Goal: Task Accomplishment & Management: Manage account settings

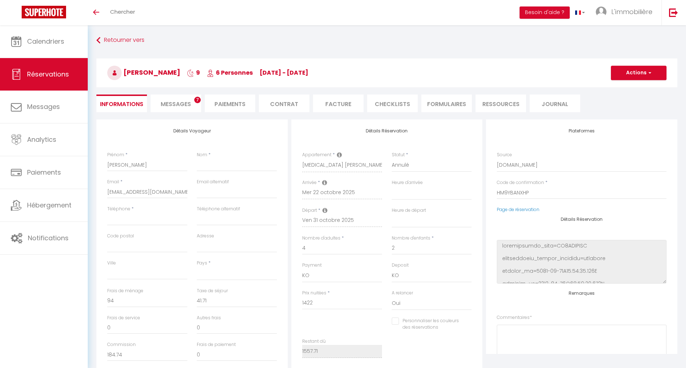
select select
select select "75955"
select select "0"
select select
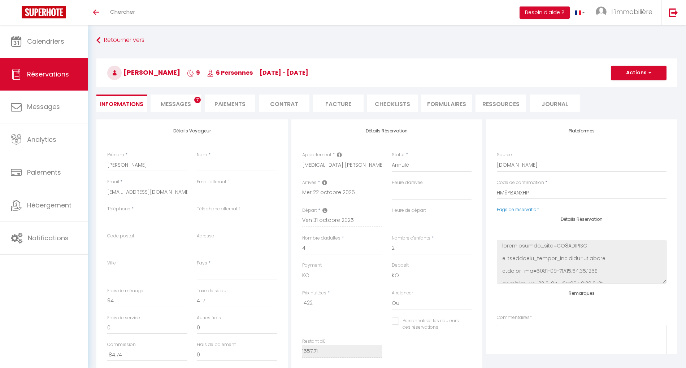
select select "10"
select select "14"
select select "1"
click at [631, 8] on span "L'immobilière" at bounding box center [631, 11] width 41 height 9
click at [621, 31] on link "Paramètres" at bounding box center [632, 36] width 53 height 12
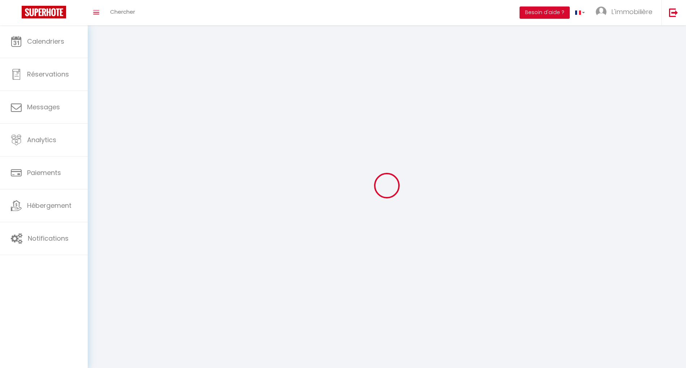
type input "L'immobilière"
type input "de la deesse"
type input "0673357603"
type input "[STREET_ADDRESS][PERSON_NAME]"
type input "59250"
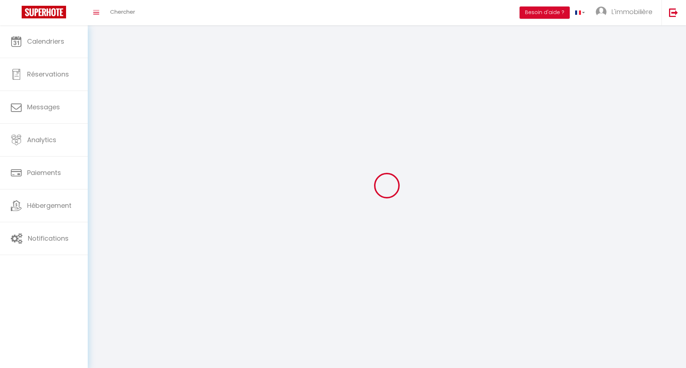
type input "Halluin"
type input "a5pmW0tuUS1VdugYmVhZYNUhV"
type input "saSyfOOzRkXMNLtv3LwMUX5I2"
type input "[URL][DOMAIN_NAME]"
select select "28"
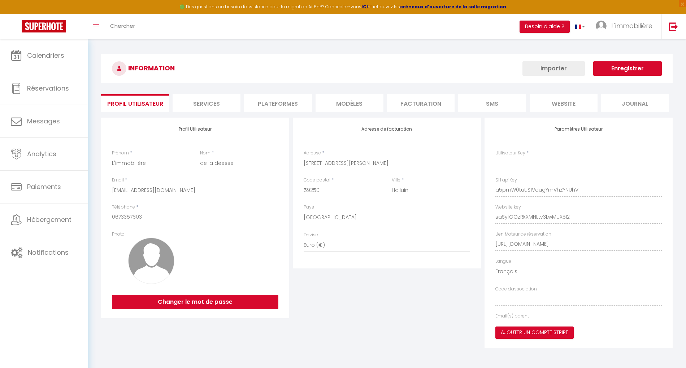
type input "a5pmW0tuUS1VdugYmVhZYNUhV"
type input "saSyfOOzRkXMNLtv3LwMUX5I2"
type input "[URL][DOMAIN_NAME]"
select select "fr"
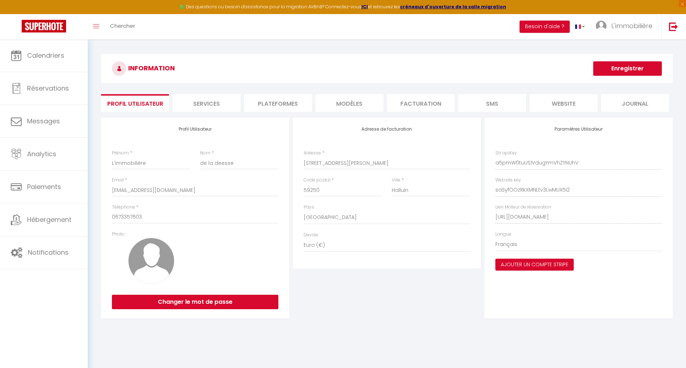
click at [279, 106] on li "Plateformes" at bounding box center [278, 103] width 68 height 18
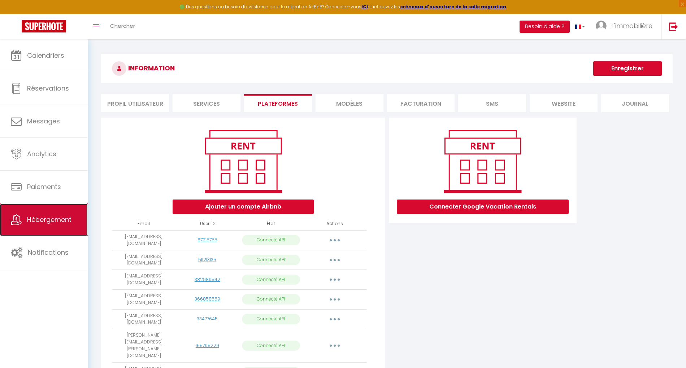
click at [49, 224] on link "Hébergement" at bounding box center [44, 220] width 88 height 32
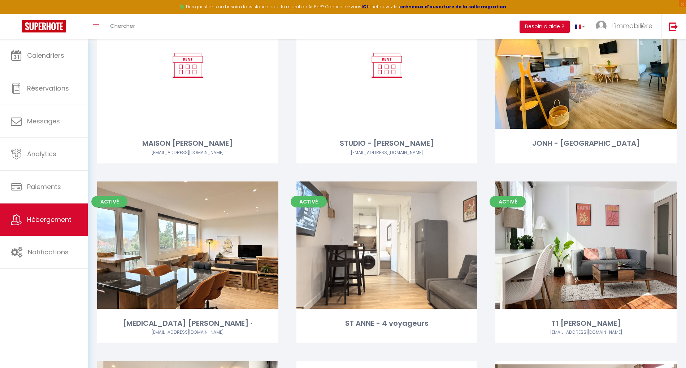
scroll to position [1715, 0]
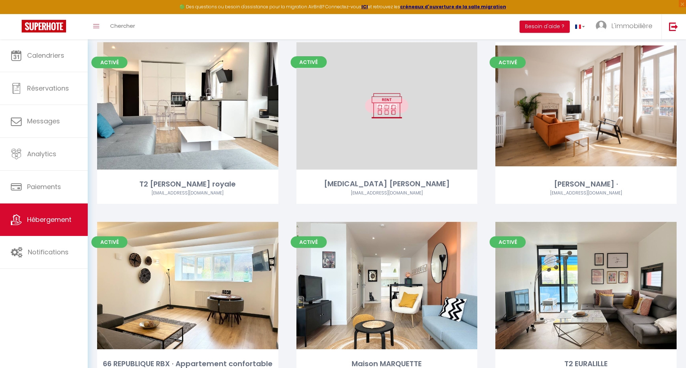
click at [389, 101] on link "Editer" at bounding box center [386, 106] width 43 height 14
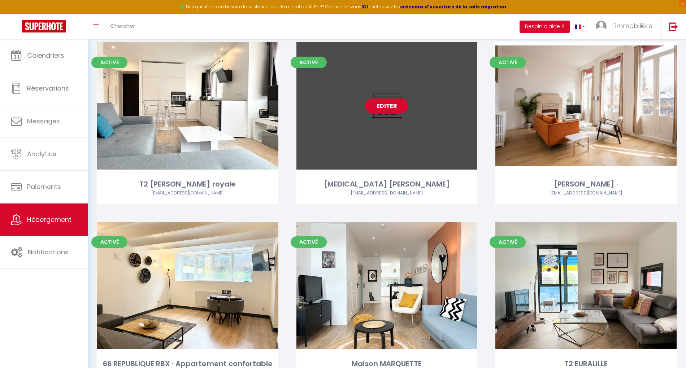
click at [387, 105] on link "Editer" at bounding box center [386, 106] width 43 height 14
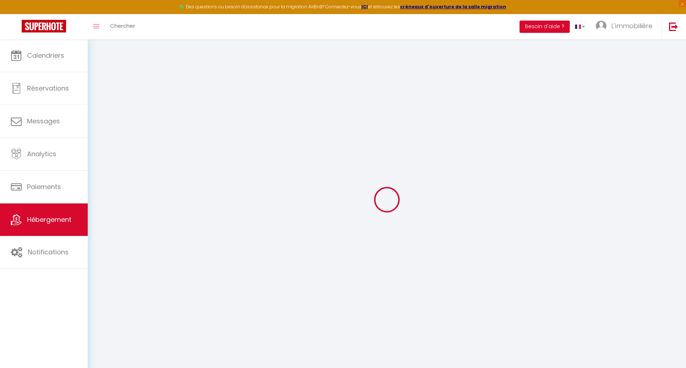
select select "+ 5 %"
select select "+ 22 %"
select select
checkbox input "false"
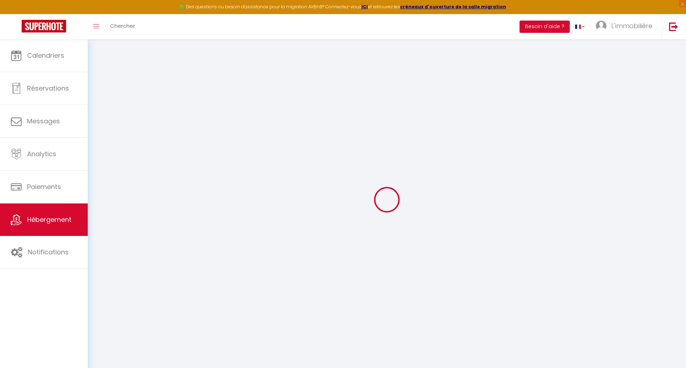
checkbox input "false"
select select "365"
select select "EUR"
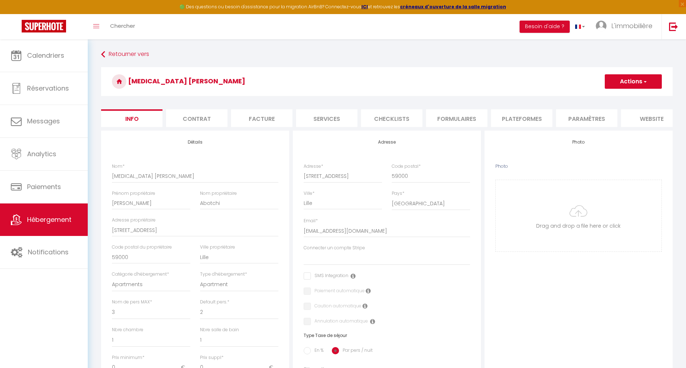
click at [521, 116] on li "Plateformes" at bounding box center [521, 118] width 61 height 18
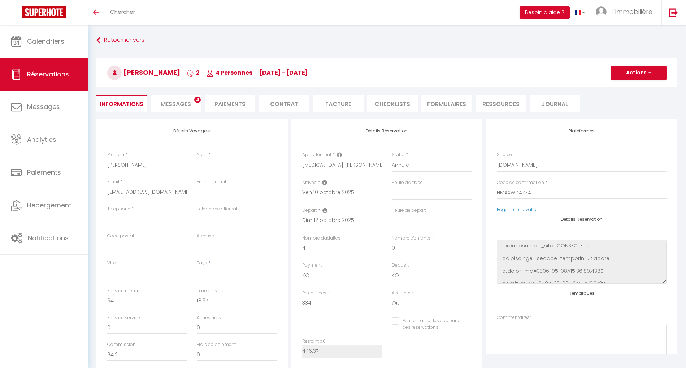
select select
select select "75955"
select select "0"
select select
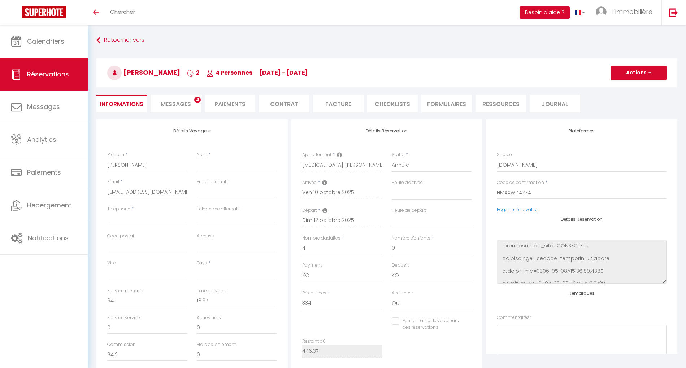
select select "10"
select select "14"
select select "1"
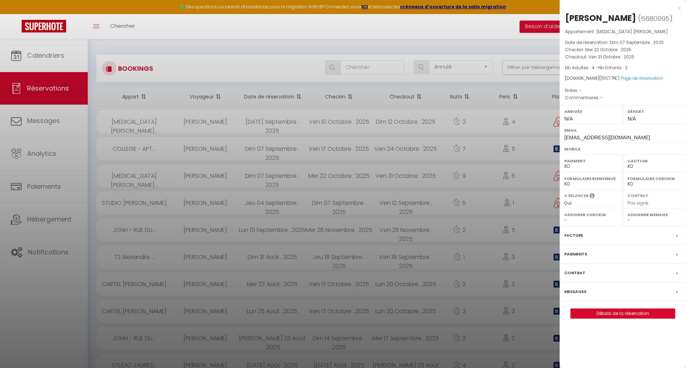
select select "cancelled"
select select "KO"
select select "0"
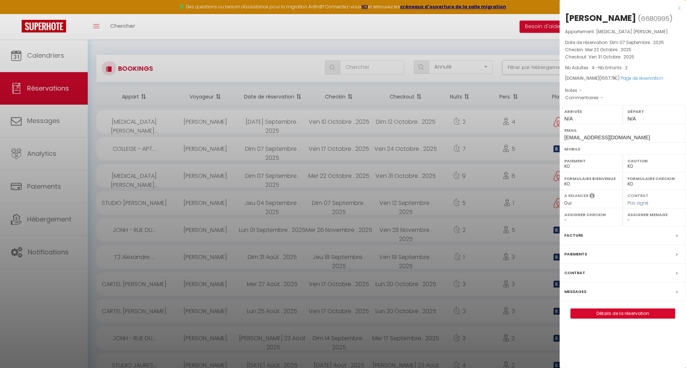
click at [438, 33] on div at bounding box center [343, 184] width 686 height 368
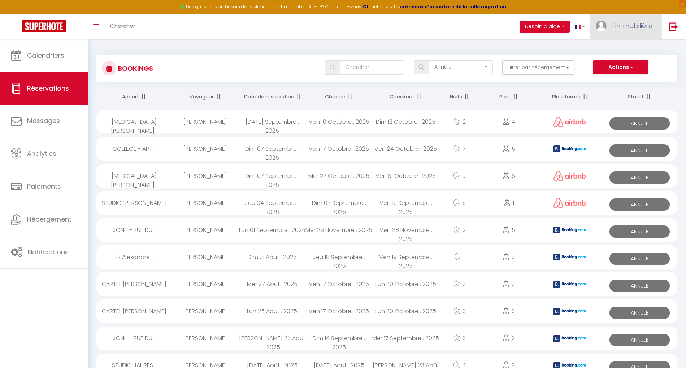
click at [630, 35] on link "L'immobilière" at bounding box center [625, 26] width 71 height 25
click at [626, 50] on link "Paramètres" at bounding box center [632, 50] width 53 height 12
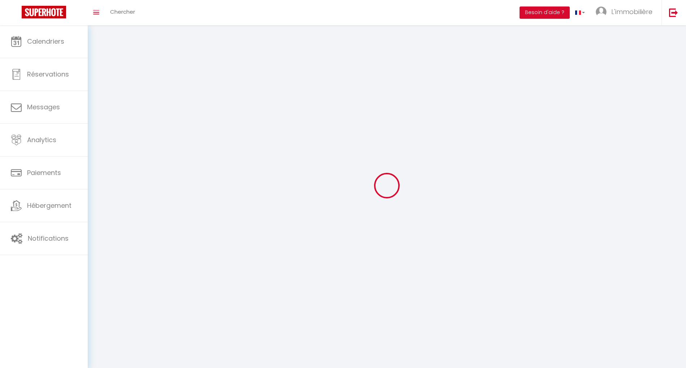
select select "28"
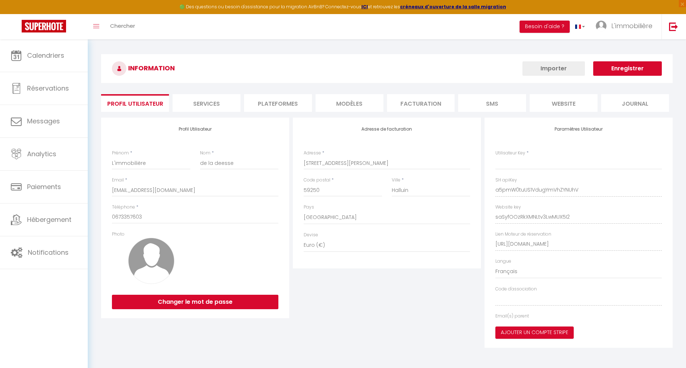
type input "a5pmW0tuUS1VdugYmVhZYNUhV"
type input "saSyfOOzRkXMNLtv3LwMUX5I2"
type input "[URL][DOMAIN_NAME]"
select select "fr"
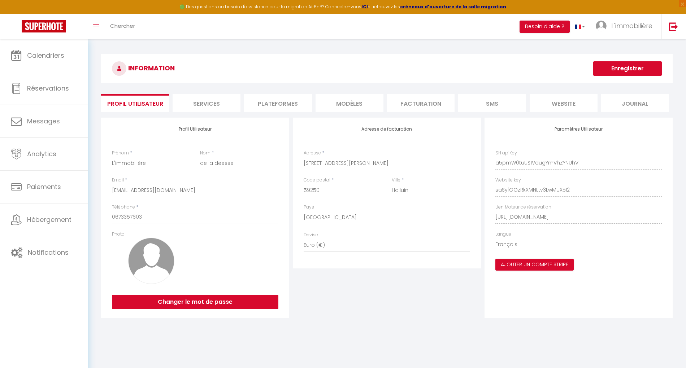
click at [286, 105] on li "Plateformes" at bounding box center [278, 103] width 68 height 18
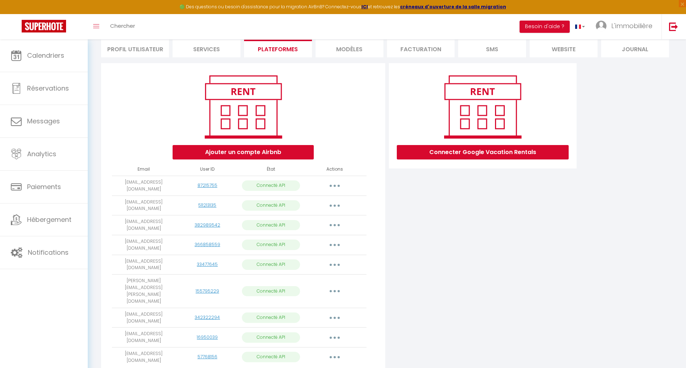
scroll to position [64, 0]
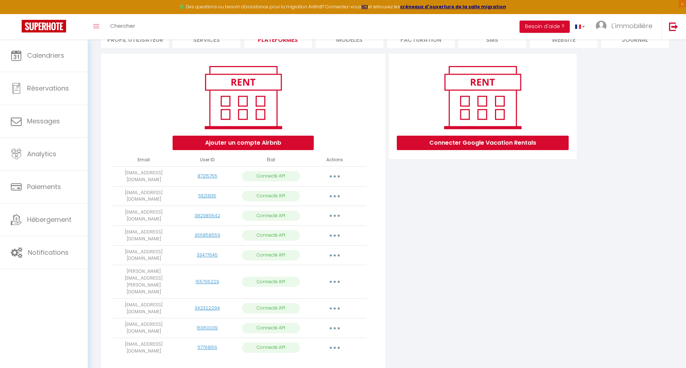
drag, startPoint x: 222, startPoint y: 325, endPoint x: 113, endPoint y: 174, distance: 186.4
click at [113, 174] on tbody "conciergeriedeladeesse@gmail.com 87215755 Connecté API Importer les appartement…" at bounding box center [239, 261] width 255 height 191
copy tbody "conciergeriedeladeesse@gmail.com 87215755 Connecté API Importer les appartement…"
click at [160, 180] on td "[EMAIL_ADDRESS][DOMAIN_NAME]" at bounding box center [144, 176] width 64 height 20
drag, startPoint x: 170, startPoint y: 181, endPoint x: 114, endPoint y: 168, distance: 57.9
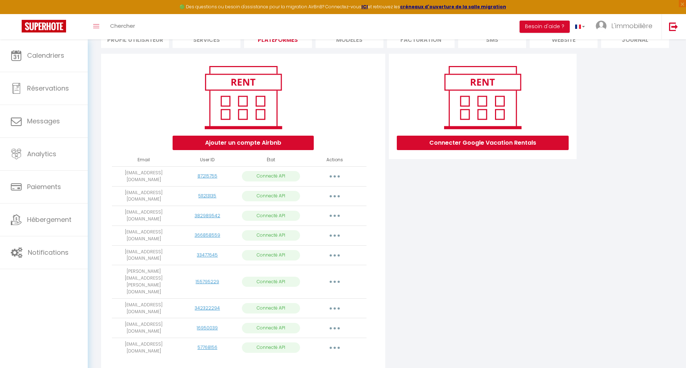
click at [114, 168] on td "[EMAIL_ADDRESS][DOMAIN_NAME]" at bounding box center [144, 176] width 64 height 20
copy td "[EMAIL_ADDRESS][DOMAIN_NAME]"
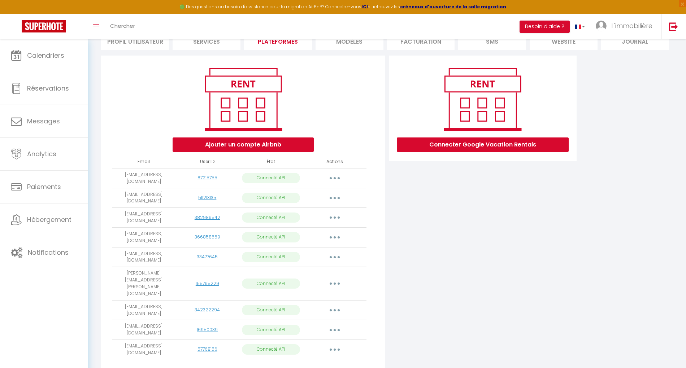
scroll to position [0, 0]
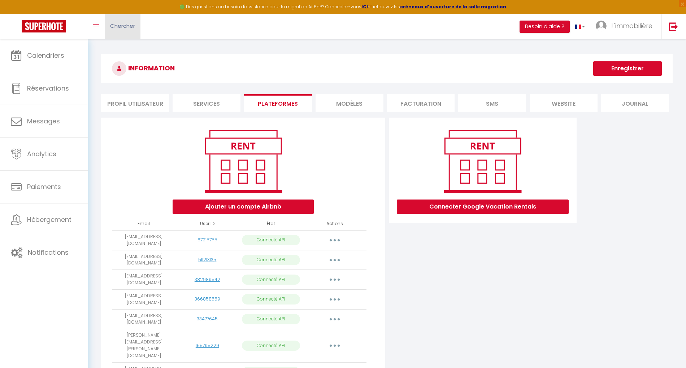
click at [126, 28] on span "Chercher" at bounding box center [122, 26] width 25 height 8
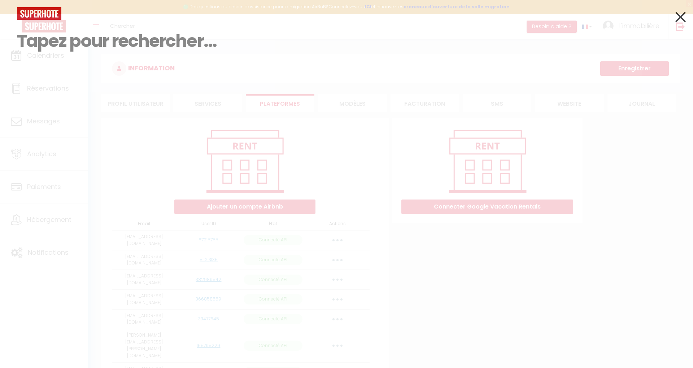
paste input "HMMKKSFYQY"
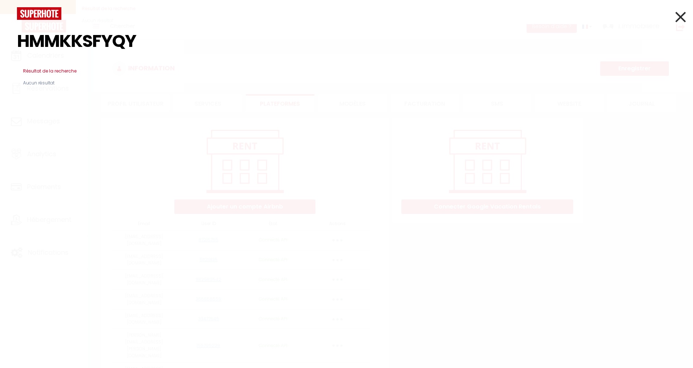
click at [25, 43] on input "HMMKKSFYQY" at bounding box center [346, 41] width 659 height 43
type input "HMMKKSFYQY"
click at [678, 13] on icon at bounding box center [681, 17] width 10 height 18
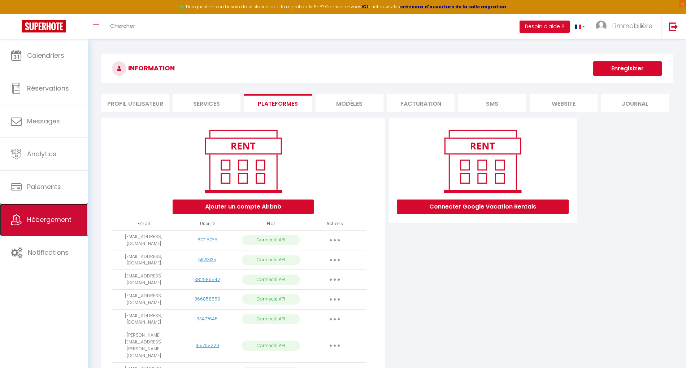
click at [50, 218] on span "Hébergement" at bounding box center [49, 219] width 44 height 9
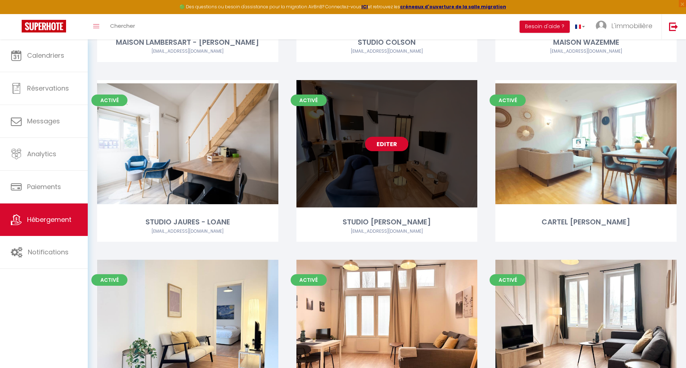
scroll to position [1715, 0]
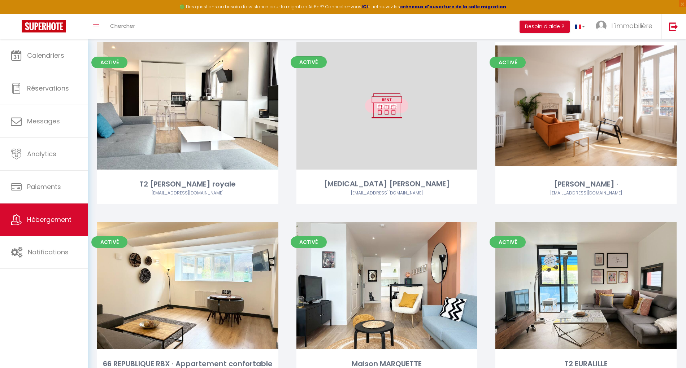
click at [399, 113] on link "Editer" at bounding box center [386, 106] width 43 height 14
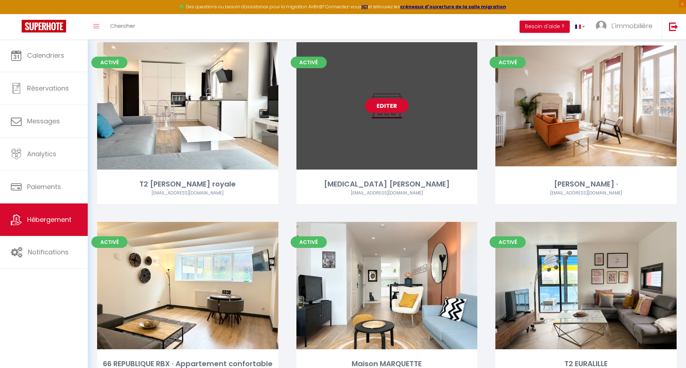
click at [395, 110] on link "Editer" at bounding box center [386, 106] width 43 height 14
select select "3"
select select "2"
select select "1"
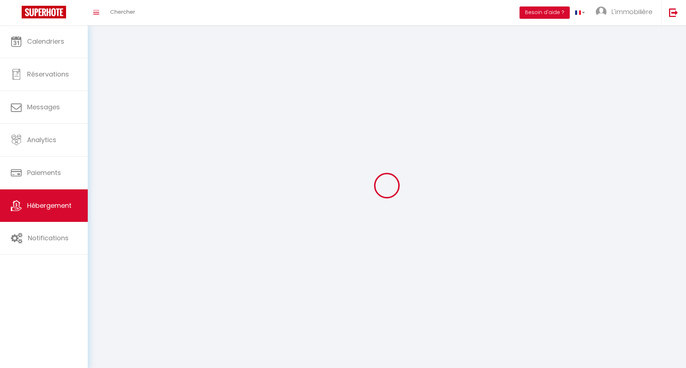
select select
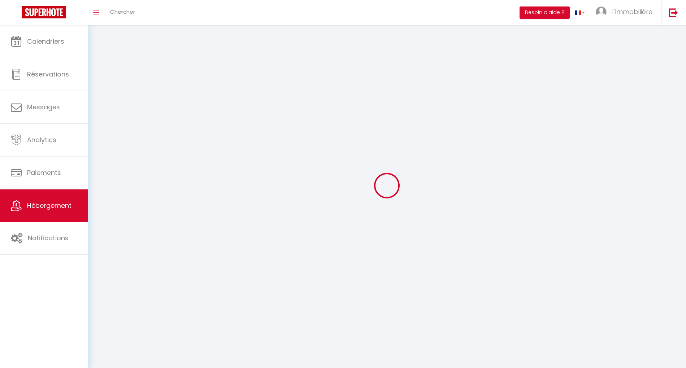
select select
checkbox input "false"
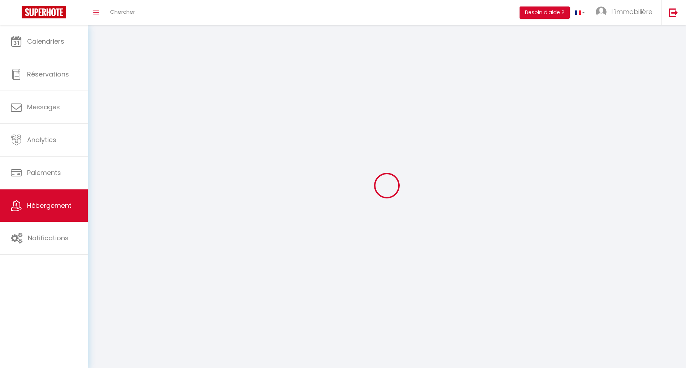
select select
select select "1"
select select "28"
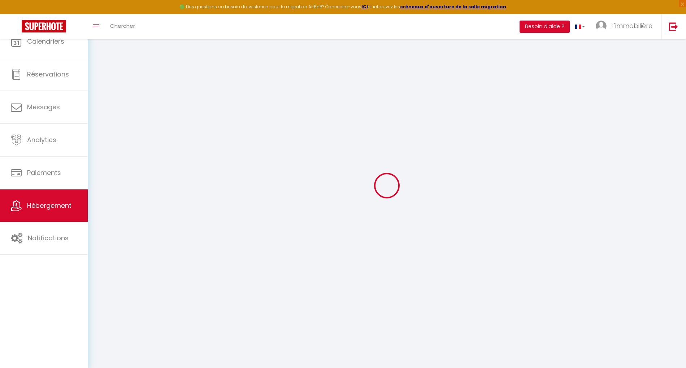
select select
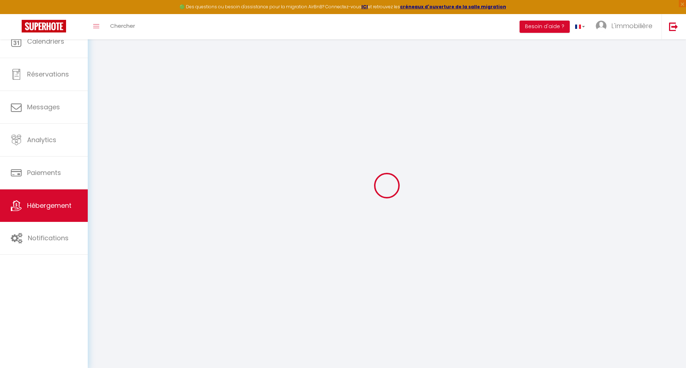
select select
checkbox input "false"
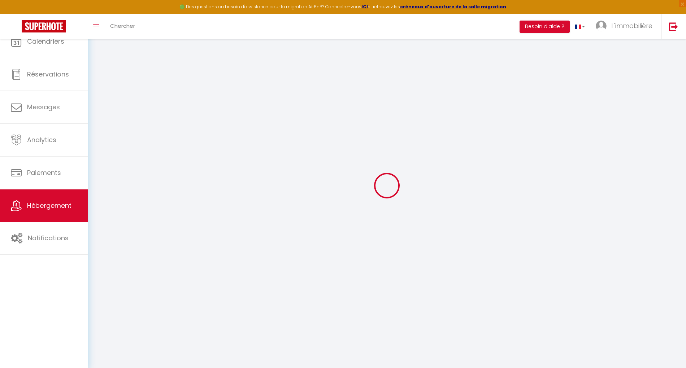
select select
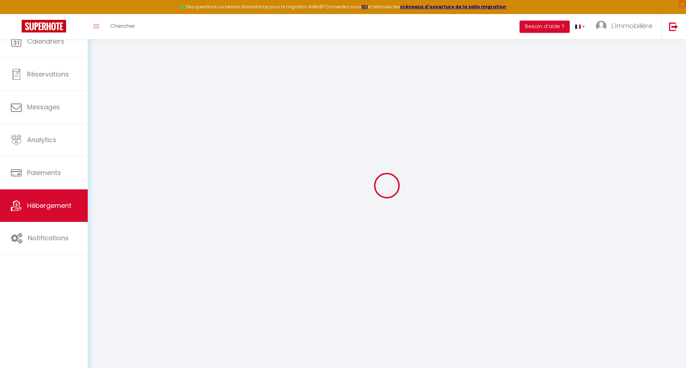
select select
checkbox input "false"
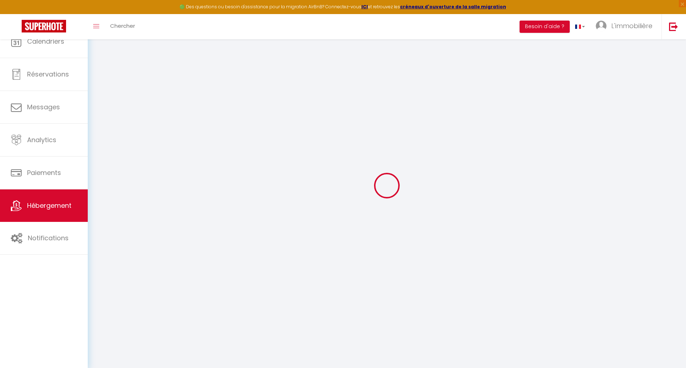
checkbox input "false"
select select
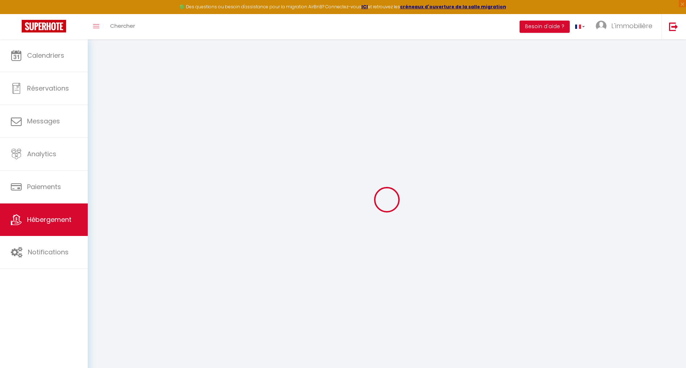
select select
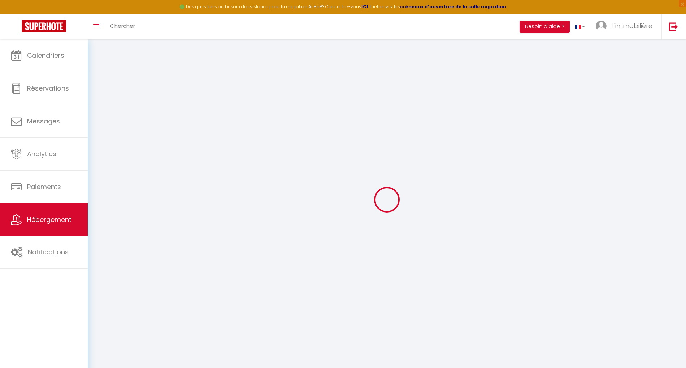
select select
checkbox input "false"
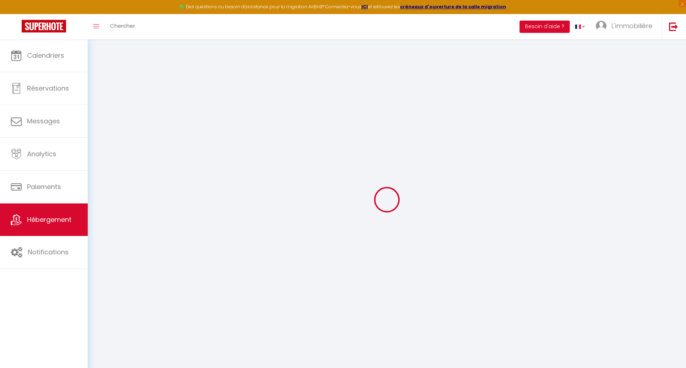
select select
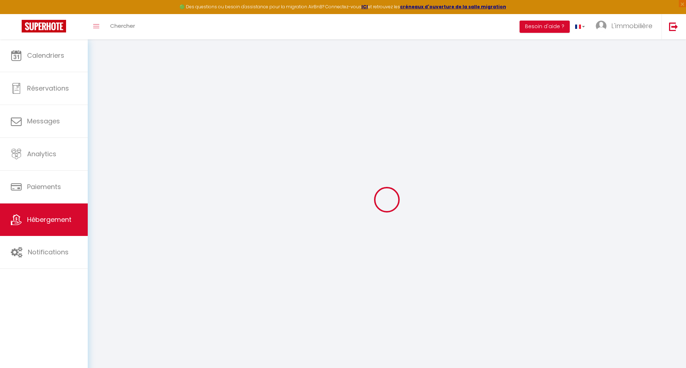
select select
checkbox input "false"
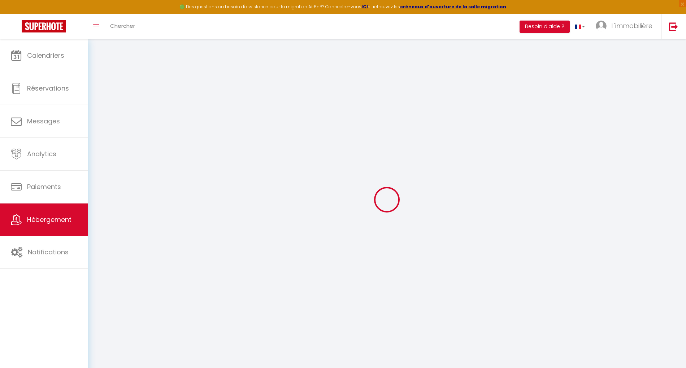
checkbox input "false"
select select
type input "[MEDICAL_DATA] [PERSON_NAME]"
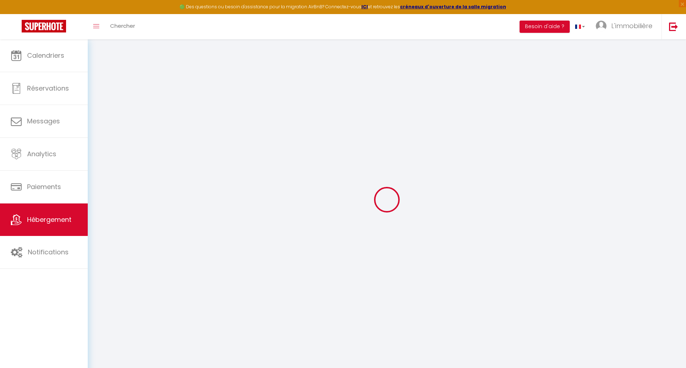
type input "[PERSON_NAME]"
type input "Abotchi"
type input "[STREET_ADDRESS]"
type input "59000"
type input "Lille"
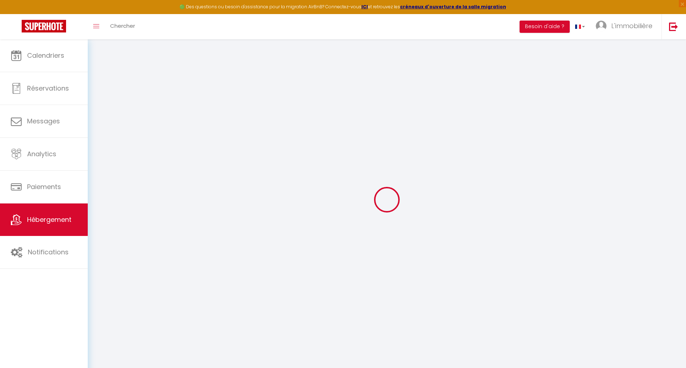
type input "94"
select select
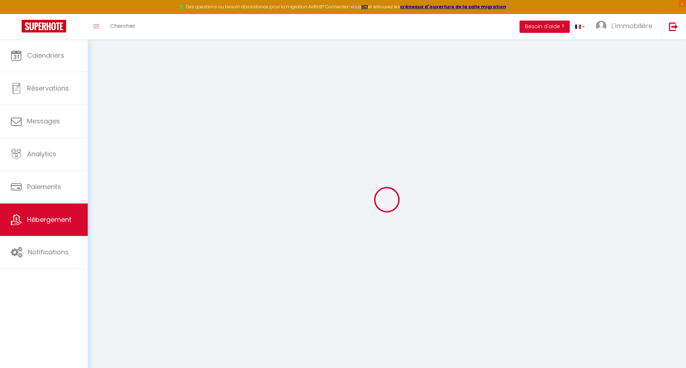
select select
type input "[STREET_ADDRESS]"
type input "59000"
type input "Lille"
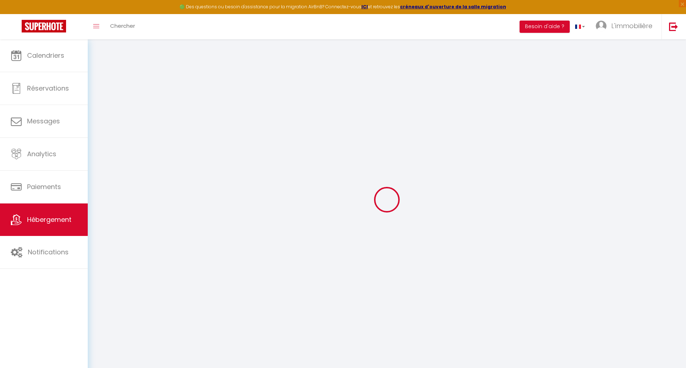
type input "[EMAIL_ADDRESS][DOMAIN_NAME]"
select select
checkbox input "false"
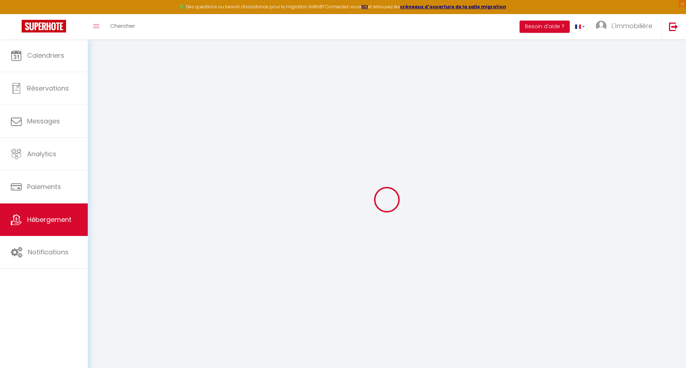
checkbox input "false"
type input "0"
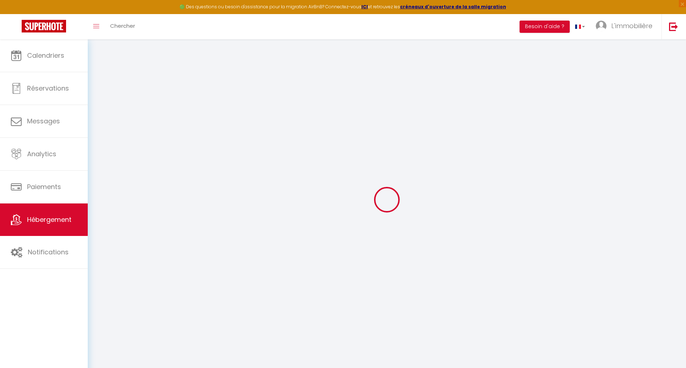
select select
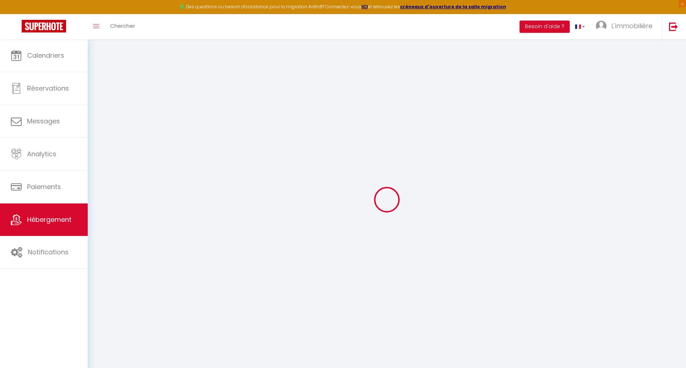
select select
checkbox input "false"
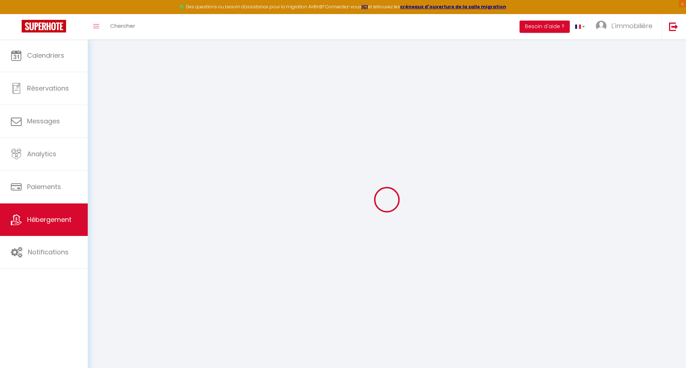
checkbox input "false"
select select
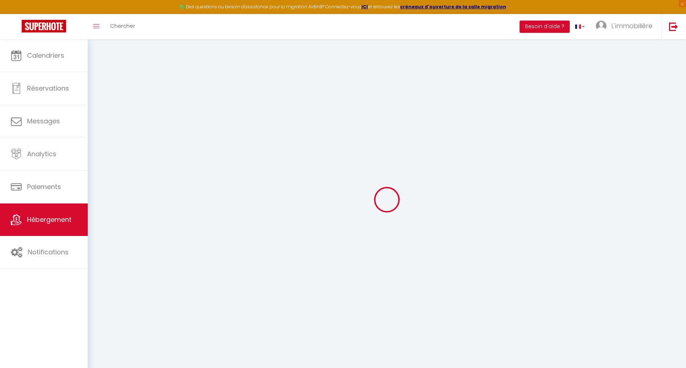
select select
checkbox input "false"
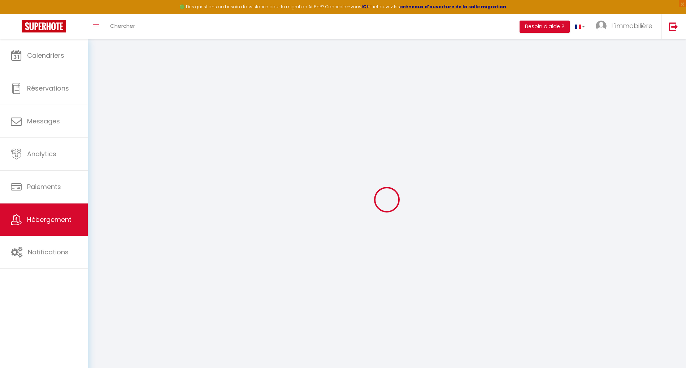
checkbox input "false"
select select
checkbox input "false"
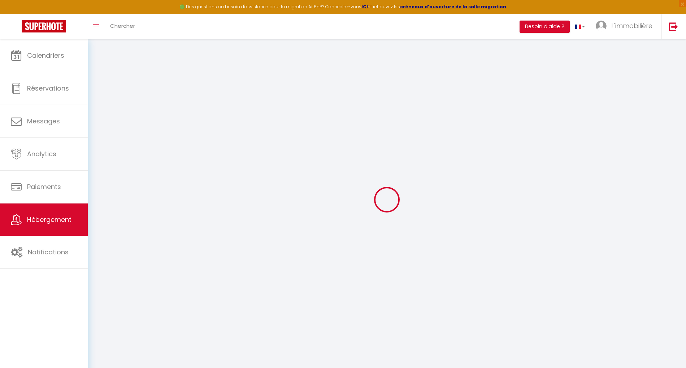
checkbox input "false"
select select "15:00"
select select "23:45"
select select "11:00"
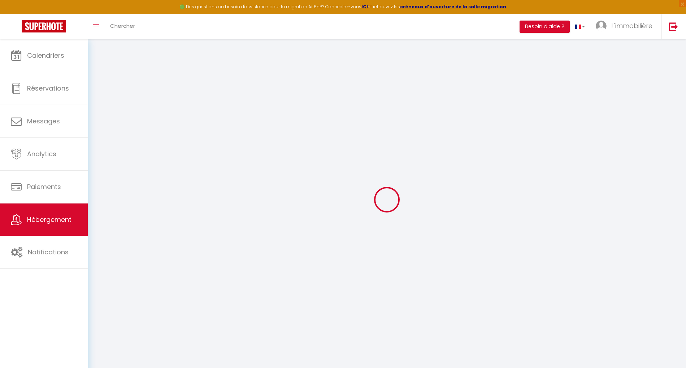
select select "30"
select select "120"
select select "19:00"
select select
checkbox input "false"
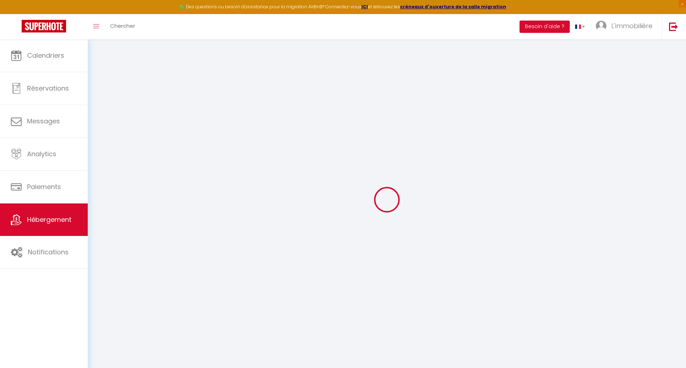
checkbox input "false"
select select
checkbox input "false"
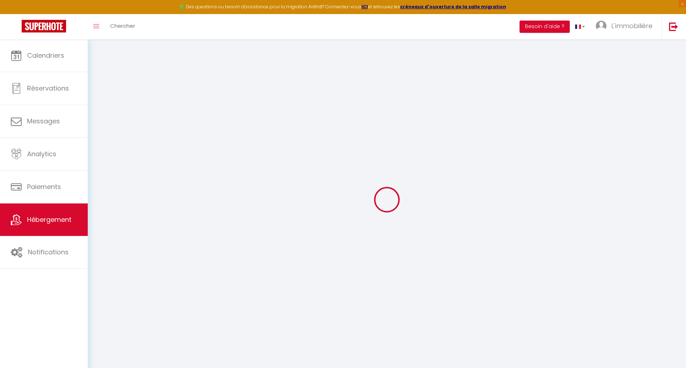
checkbox input "false"
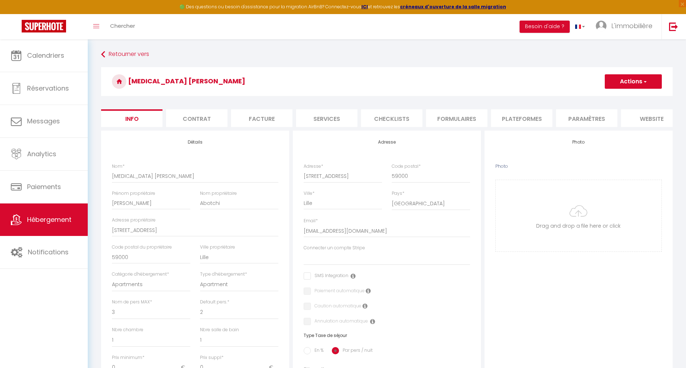
scroll to position [48, 0]
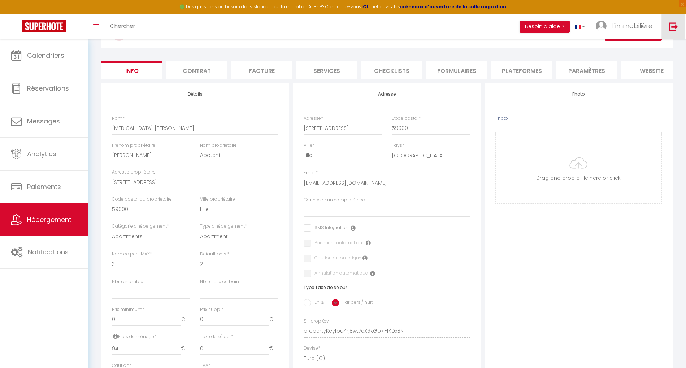
click at [671, 26] on img at bounding box center [673, 26] width 9 height 9
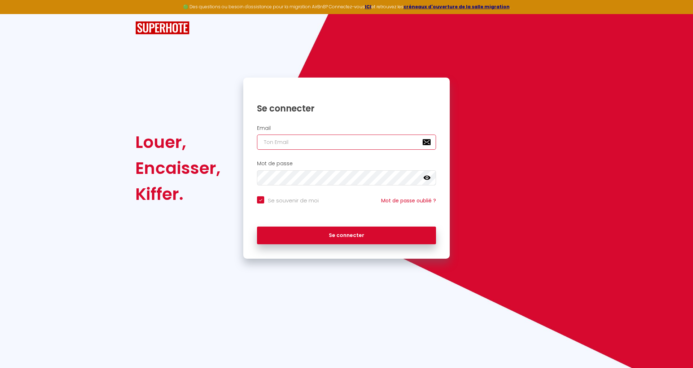
click at [307, 144] on input "email" at bounding box center [346, 142] width 179 height 15
paste input "warmhouse.conciergerie@gmail.com"
type input "warmhouse.conciergerie@gmail.com"
checkbox input "true"
type input "warmhouse.conciergerie@gmail.com"
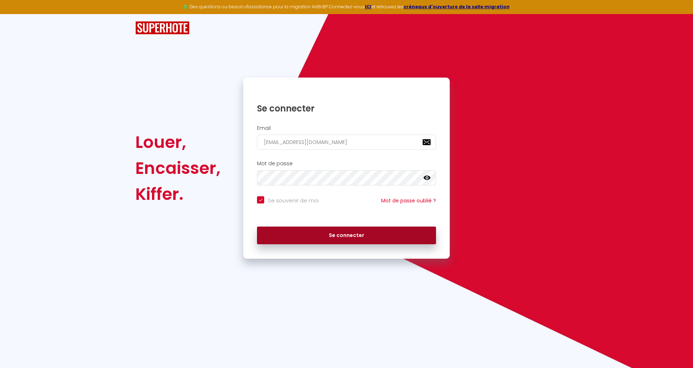
click at [351, 229] on button "Se connecter" at bounding box center [346, 236] width 179 height 18
checkbox input "true"
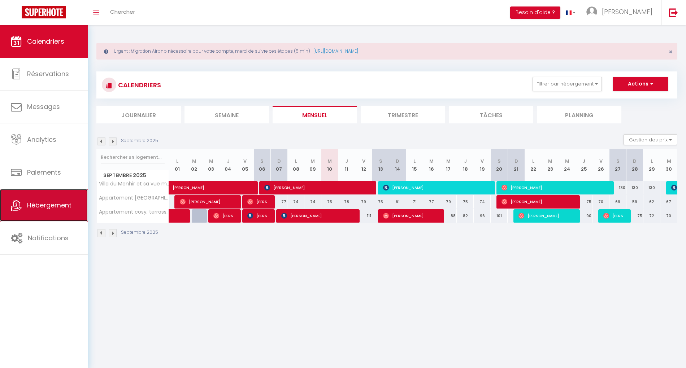
click at [48, 214] on link "Hébergement" at bounding box center [44, 205] width 88 height 32
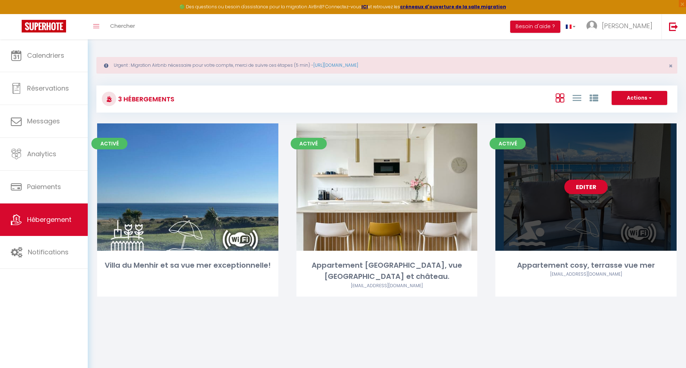
click at [599, 190] on link "Editer" at bounding box center [585, 187] width 43 height 14
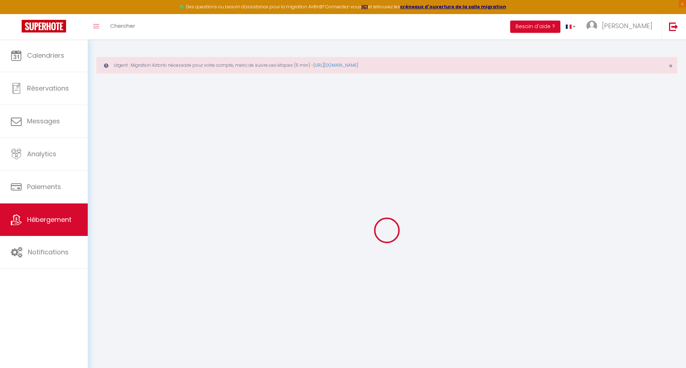
select select "+ 10 %"
checkbox input "false"
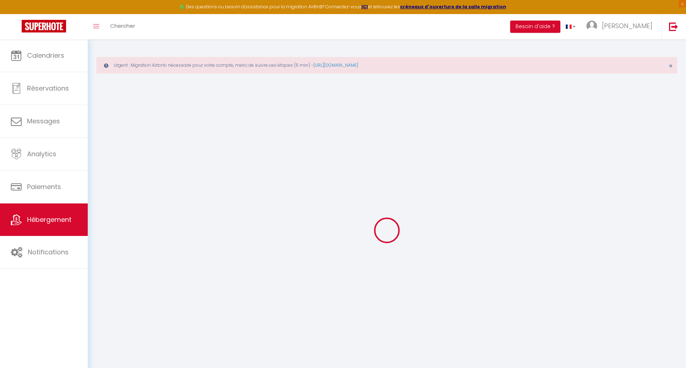
select select "16:00"
select select
select select "10:00"
select select "30"
select select "120"
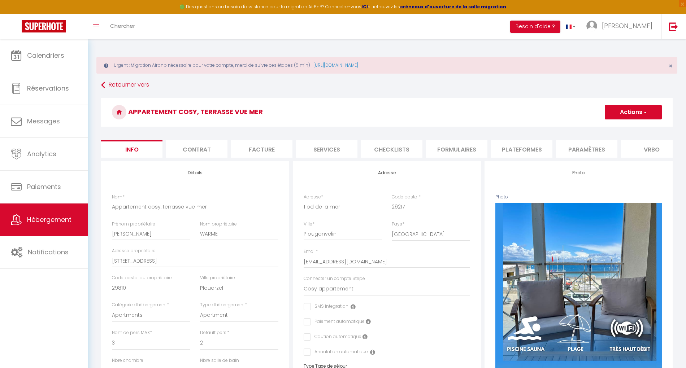
select select
checkbox input "false"
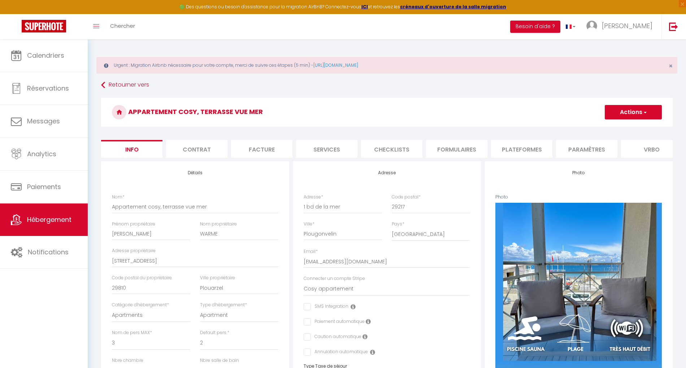
select select "365"
select select "well_reviewed_guests"
select select "EUR"
select select
select select "7457-1166671417349352980"
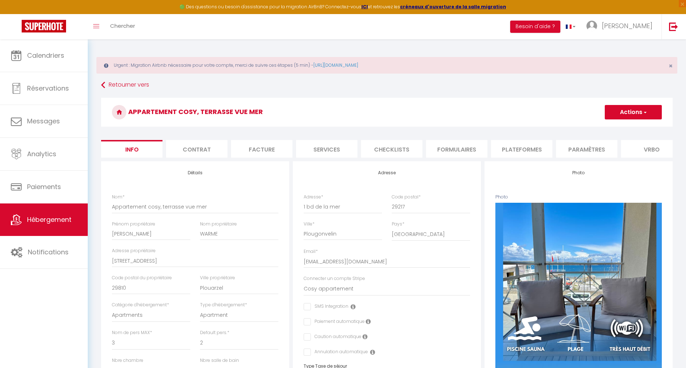
click at [533, 150] on li "Plateformes" at bounding box center [521, 149] width 61 height 18
select select
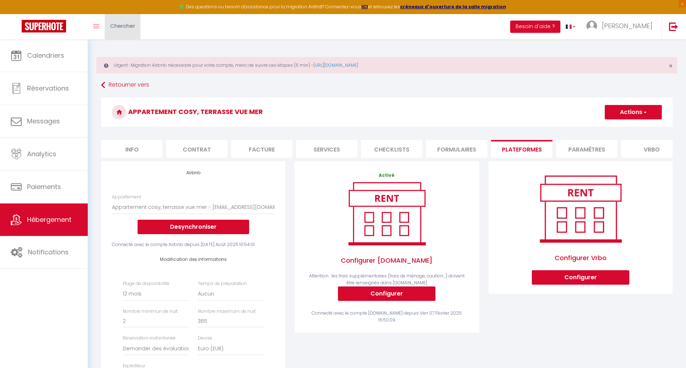
click at [128, 22] on span "Chercher" at bounding box center [122, 26] width 25 height 8
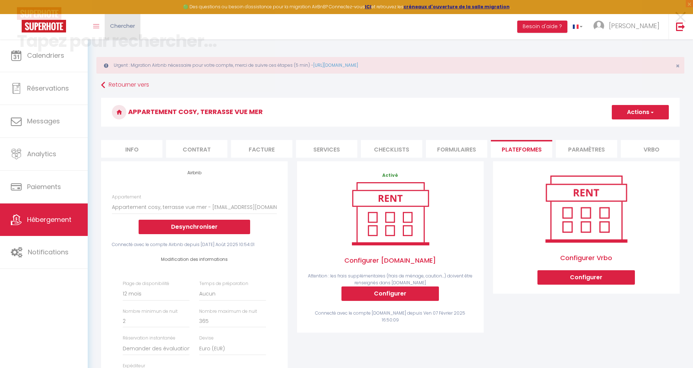
paste input "6639716"
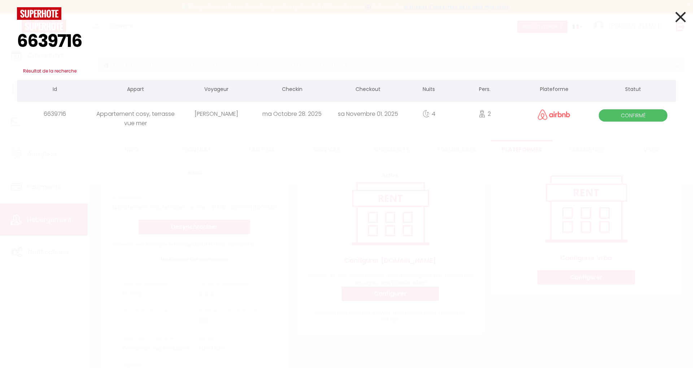
type input "6639716"
click at [241, 114] on div "Karine Gaudefroy" at bounding box center [216, 113] width 76 height 23
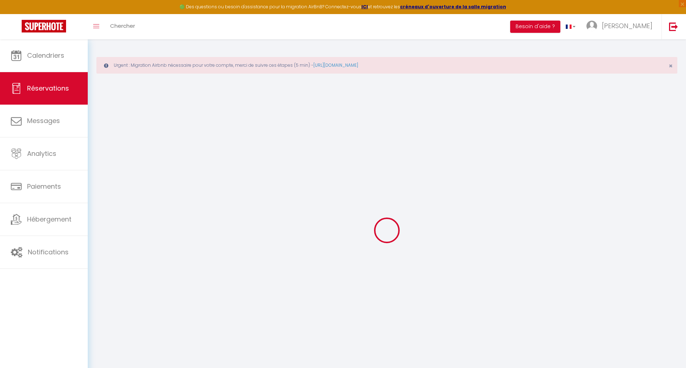
type input "Karine"
type input "Gaudefroy"
type input "wqwsboe7uyx7ozjcfcyuh6ukmbhy@reply.superhote.com"
type input "karinegdf.itw@gmail.com"
type input "+33760645559"
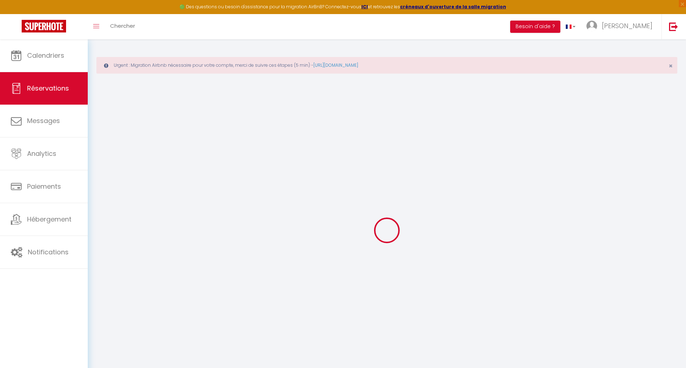
type input "+33760645559"
select select
type input "77.94"
select select "59986"
select select "1"
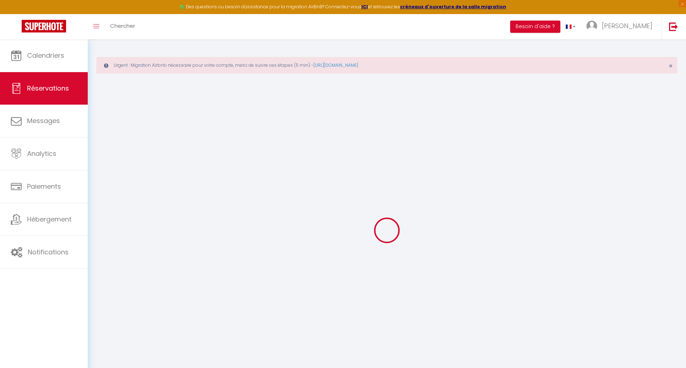
select select
type input "2"
type input "1"
select select "12"
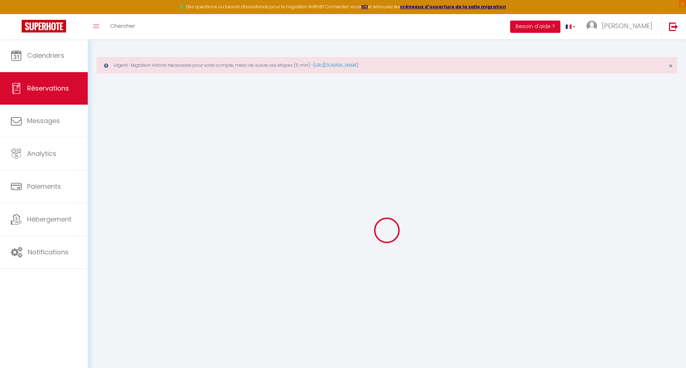
select select
type input "398"
checkbox input "false"
type input "0"
select select "1"
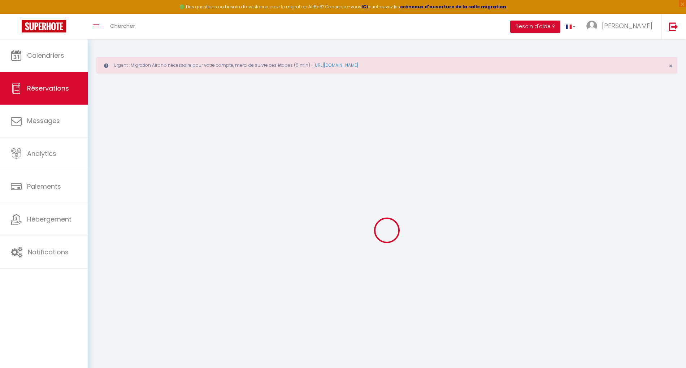
type input "0"
select select
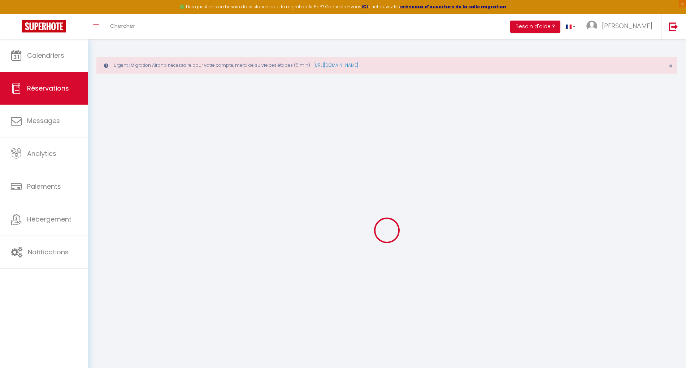
select select
select select "15"
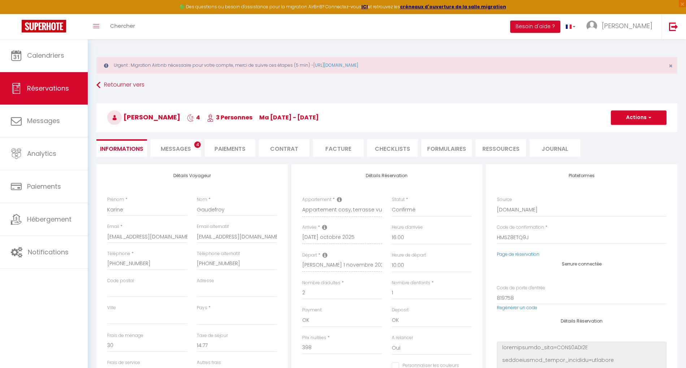
scroll to position [48, 0]
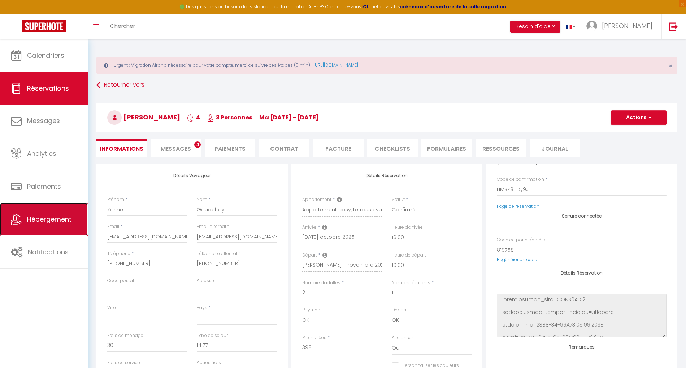
click at [63, 224] on link "Hébergement" at bounding box center [44, 219] width 88 height 32
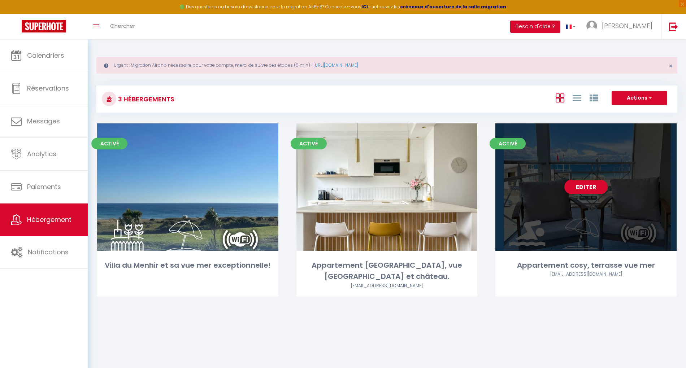
click at [590, 194] on div "Editer" at bounding box center [585, 186] width 181 height 127
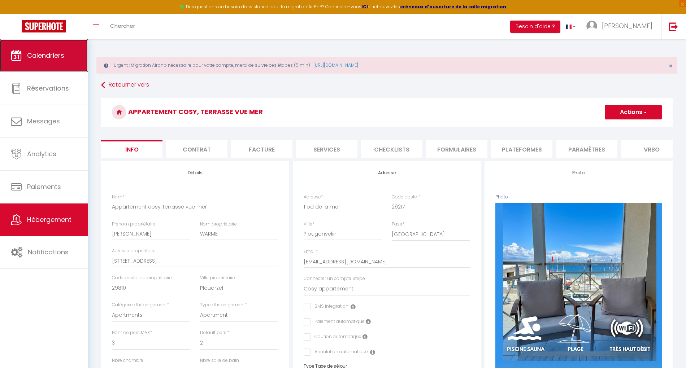
click at [71, 57] on link "Calendriers" at bounding box center [44, 55] width 88 height 32
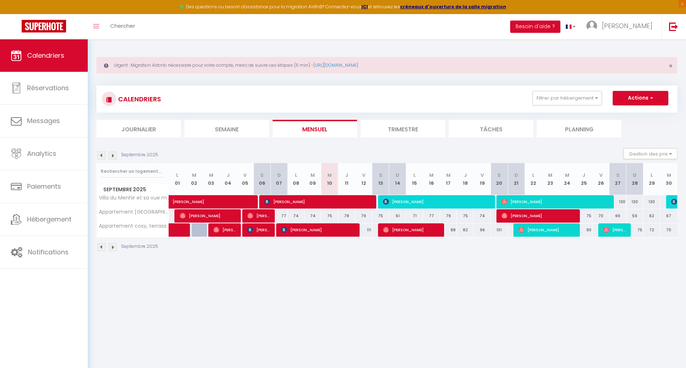
click at [113, 156] on img at bounding box center [113, 156] width 8 height 8
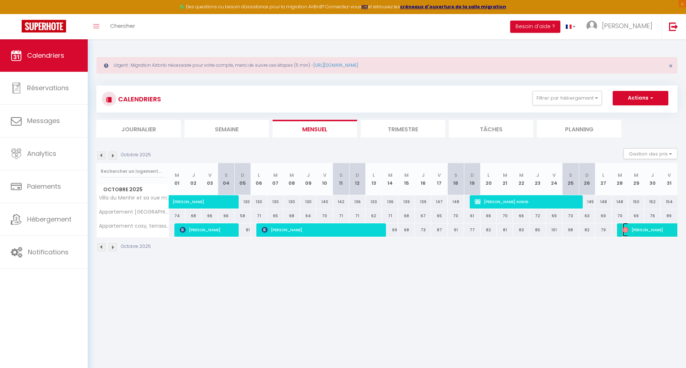
click at [639, 227] on span "Karine Gaudefroy" at bounding box center [656, 230] width 66 height 14
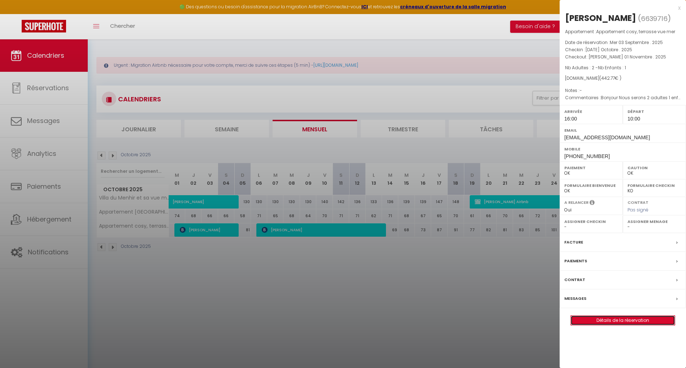
click at [627, 320] on link "Détails de la réservation" at bounding box center [623, 320] width 104 height 9
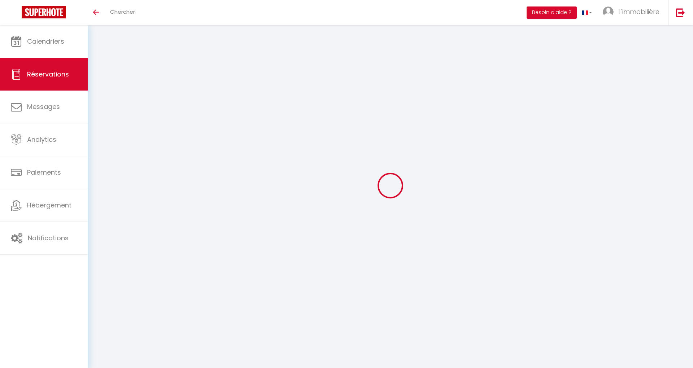
select select
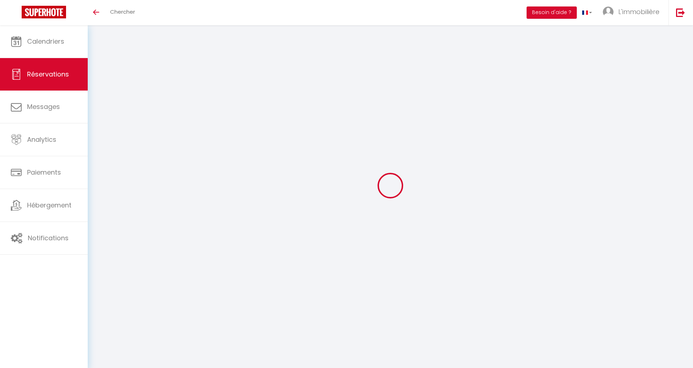
select select
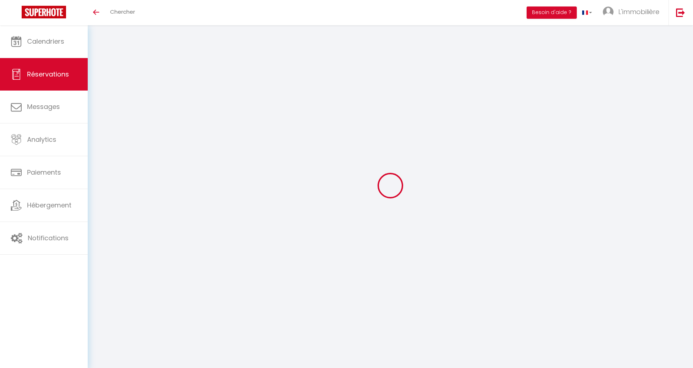
checkbox input "false"
select select
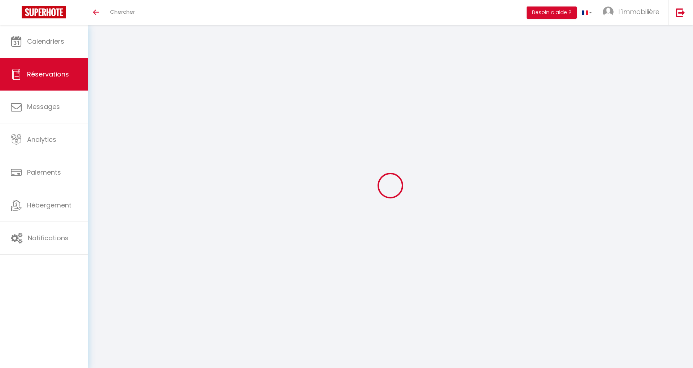
select select
checkbox input "false"
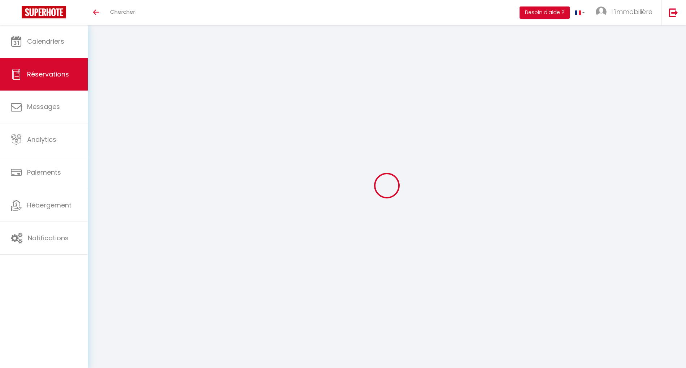
select select
type input "[PERSON_NAME]"
type input "[EMAIL_ADDRESS][DOMAIN_NAME]"
select select
type input "184.74"
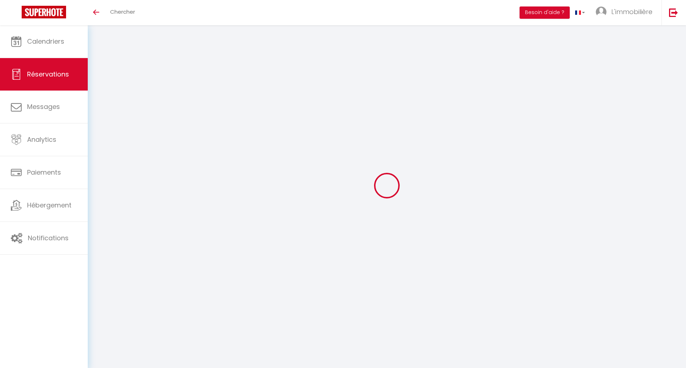
select select "75955"
select select "0"
select select
type input "4"
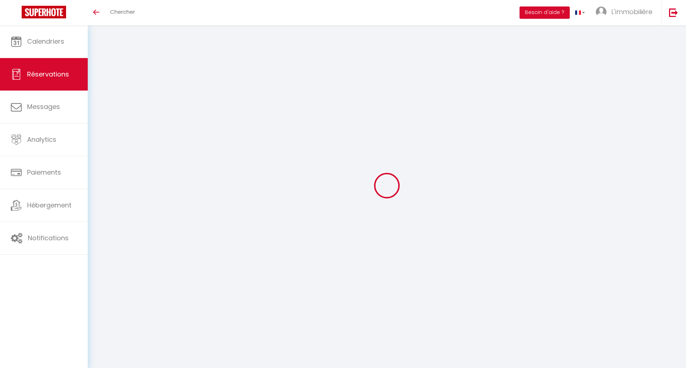
type input "2"
select select "10"
select select
type input "1422"
checkbox input "false"
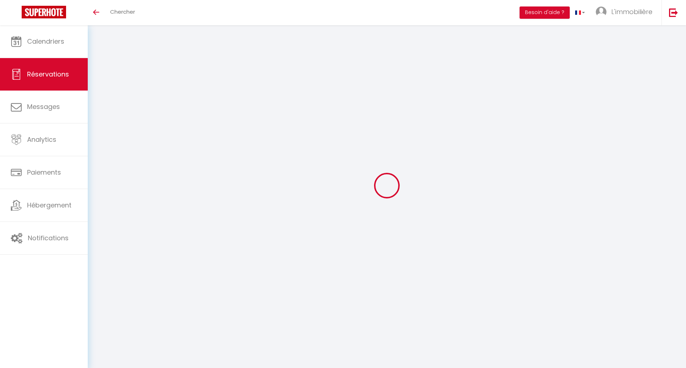
type input "1557.71"
select select "1"
type input "0"
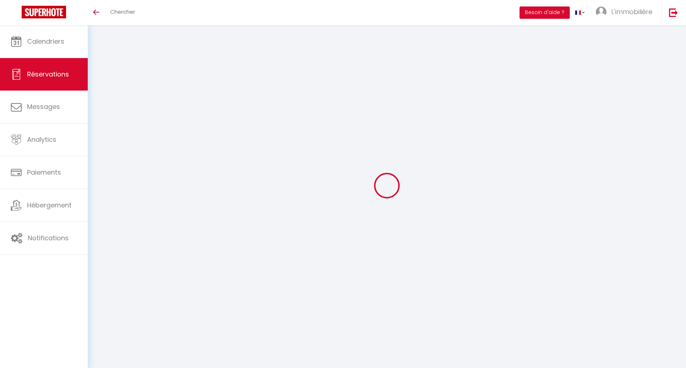
select select
select select "14"
checkbox input "false"
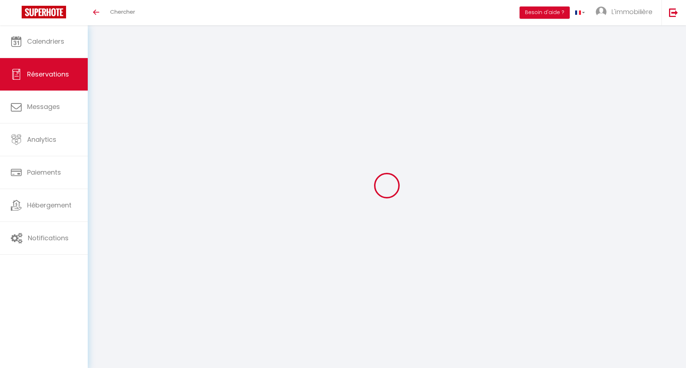
select select
checkbox input "false"
select select
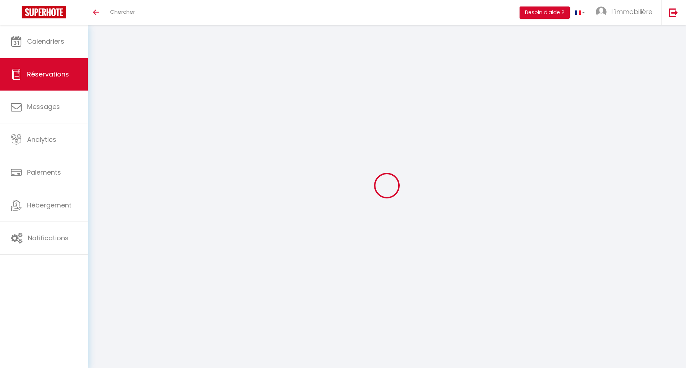
select select
checkbox input "false"
select select
type input "94"
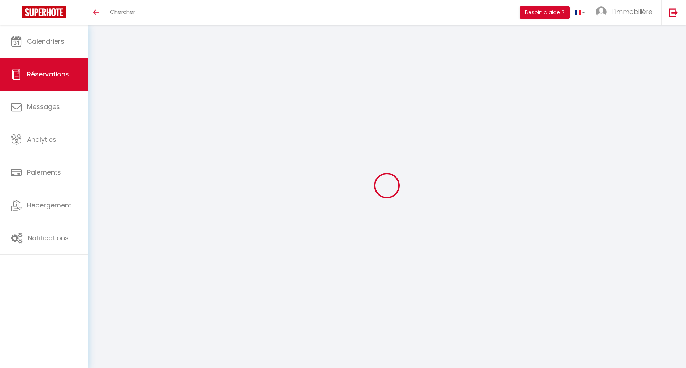
type input "41.71"
select select
checkbox input "false"
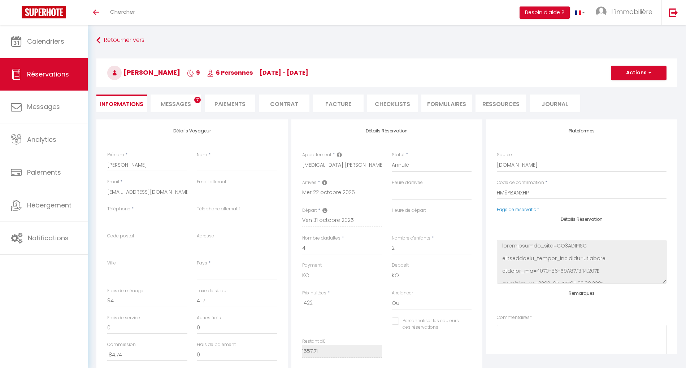
select select
checkbox input "false"
select select
click at [517, 191] on input "HM9YBANXHP" at bounding box center [582, 192] width 170 height 13
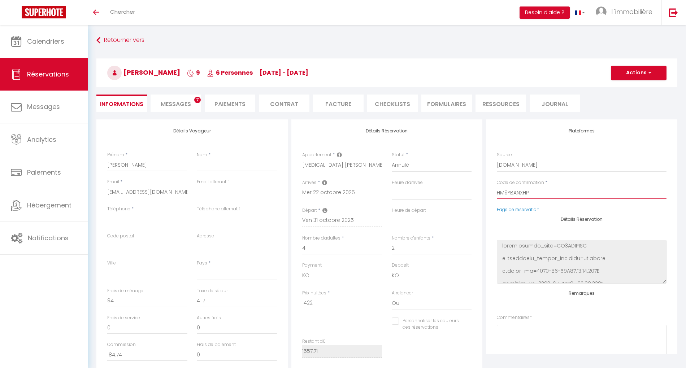
click at [517, 191] on input "HM9YBANXHP" at bounding box center [582, 192] width 170 height 13
click at [632, 5] on link "L'immobilière" at bounding box center [625, 12] width 71 height 25
